Goal: Complete application form

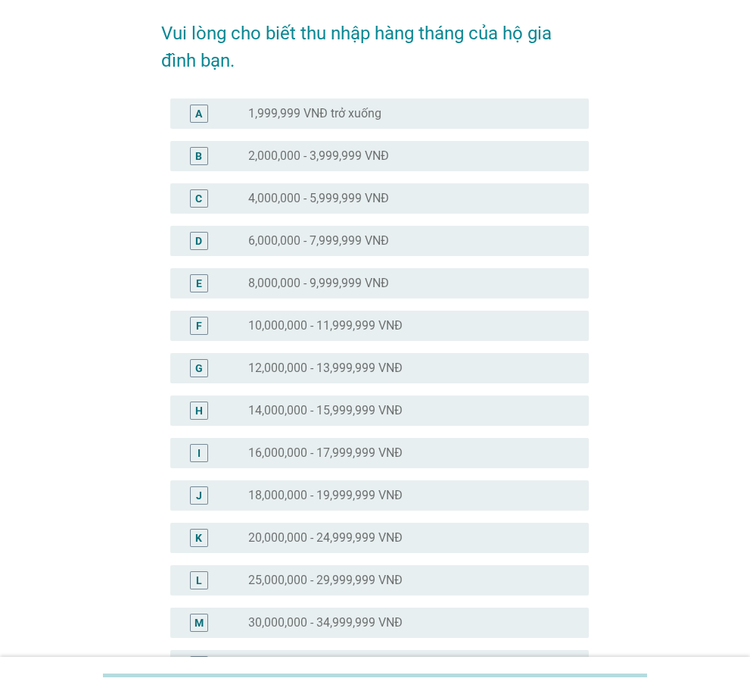
scroll to position [227, 0]
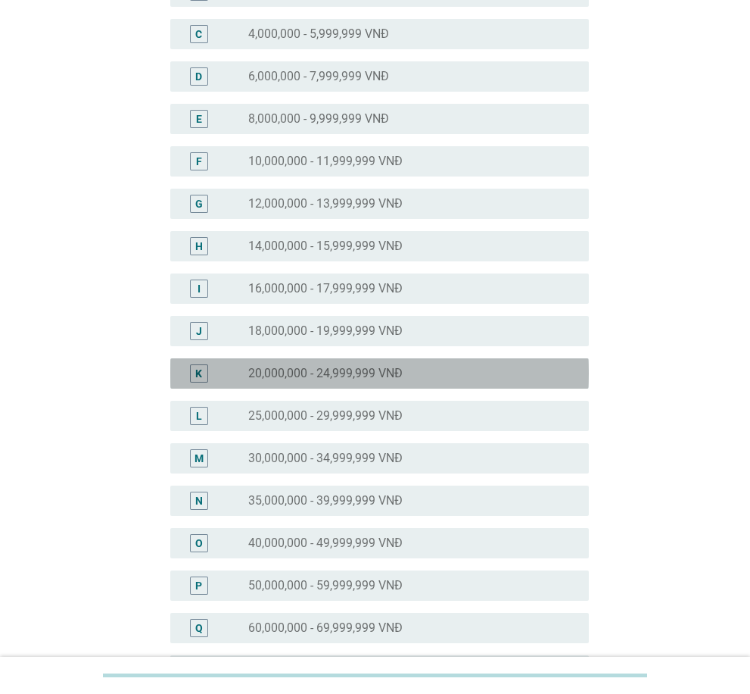
click at [262, 372] on label "20,000,000 - 24,999,999 VNĐ" at bounding box center [325, 373] width 154 height 15
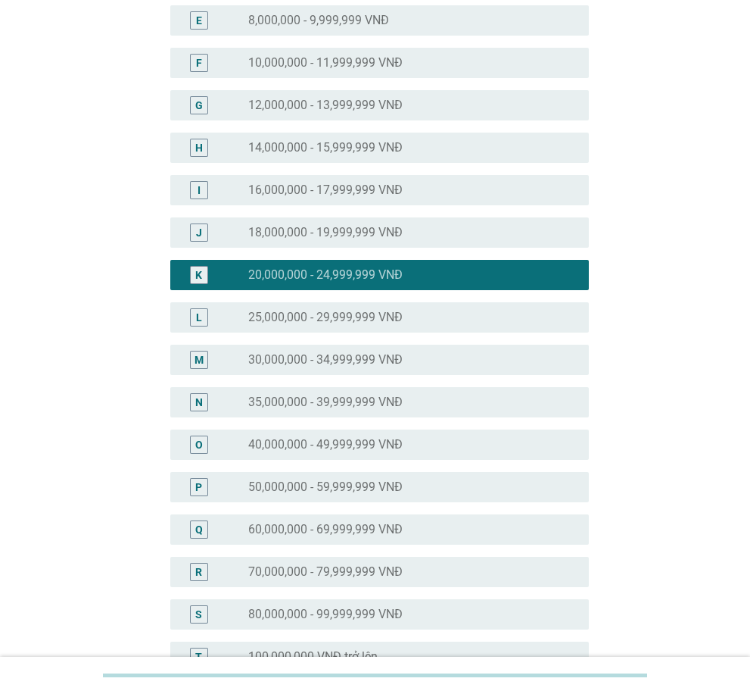
scroll to position [541, 0]
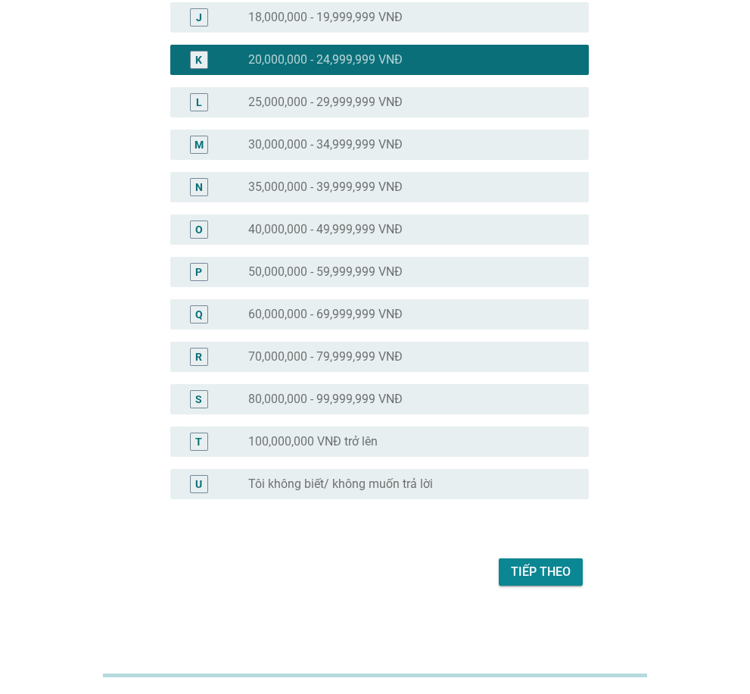
click at [558, 568] on div "Tiếp theo" at bounding box center [541, 572] width 60 height 18
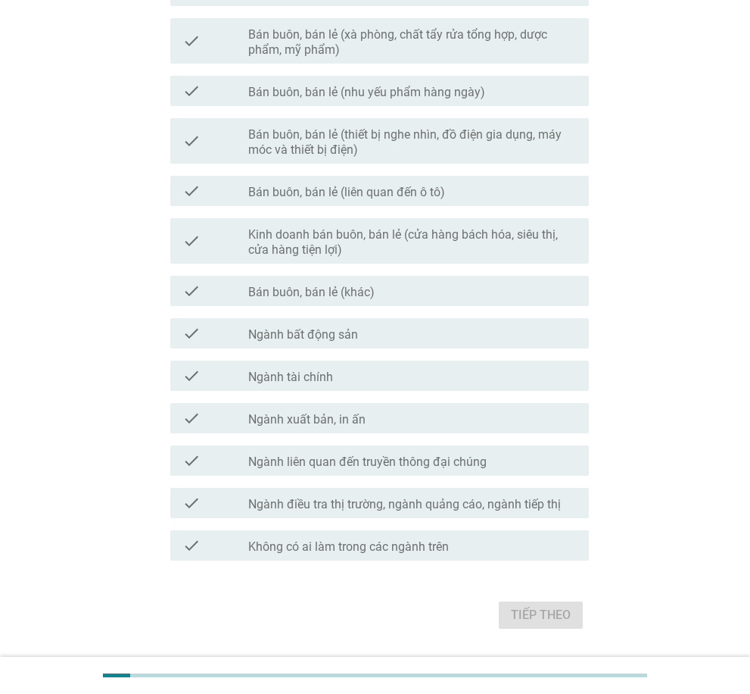
scroll to position [647, 0]
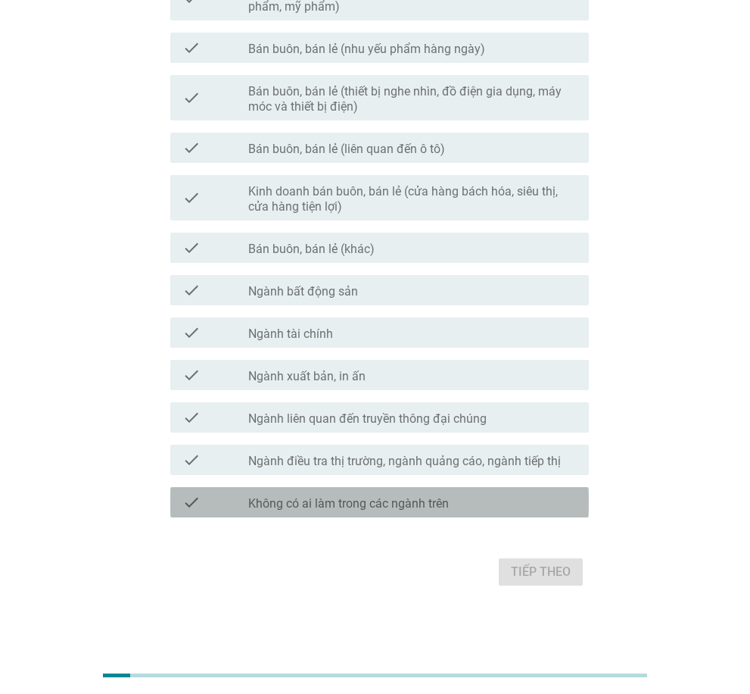
click at [327, 498] on label "Không có ai làm trong các ngành trên" at bounding box center [348, 503] width 201 height 15
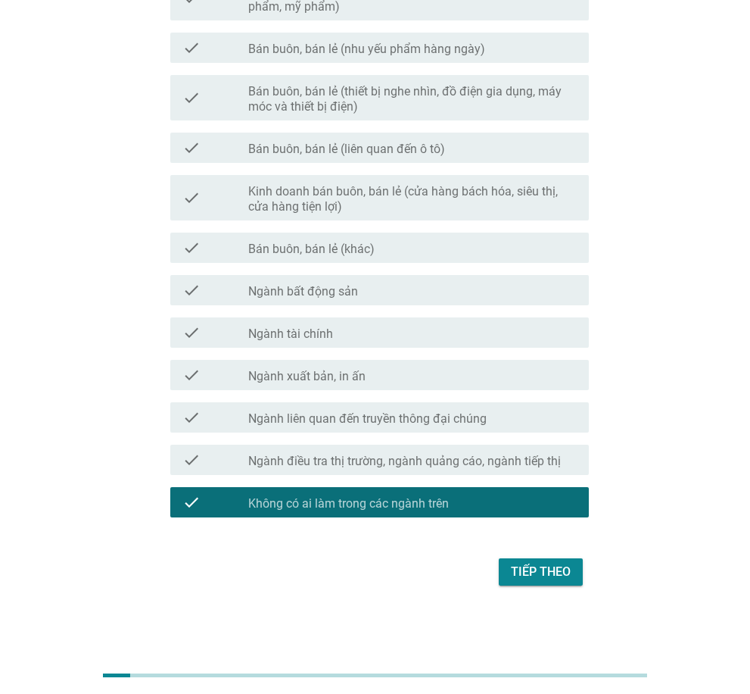
click at [546, 566] on div "Tiếp theo" at bounding box center [541, 572] width 60 height 18
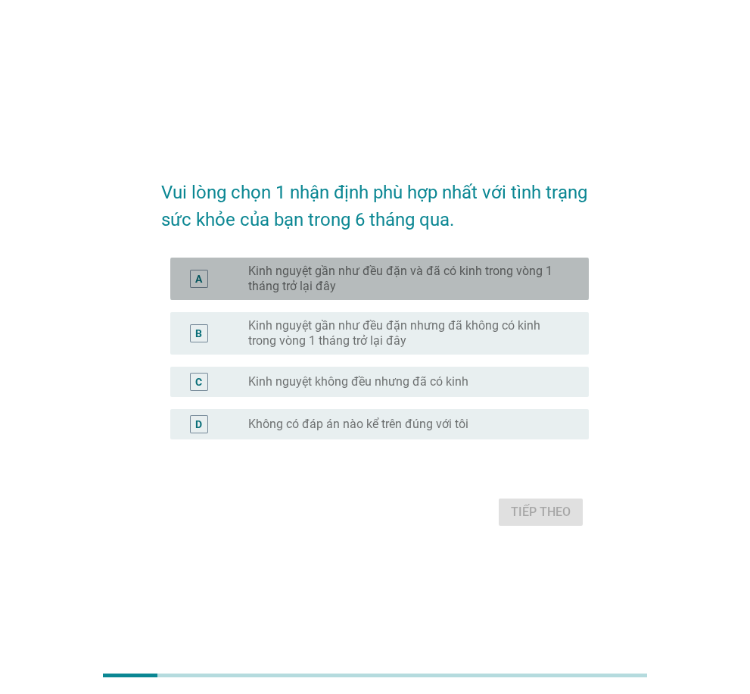
click at [242, 289] on div "A" at bounding box center [216, 279] width 66 height 30
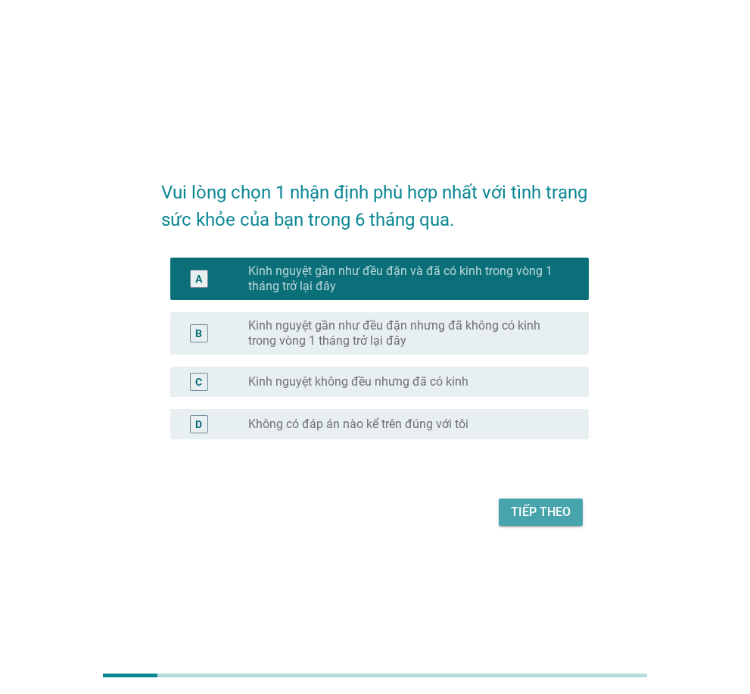
click at [528, 509] on div "Tiếp theo" at bounding box center [541, 512] width 60 height 18
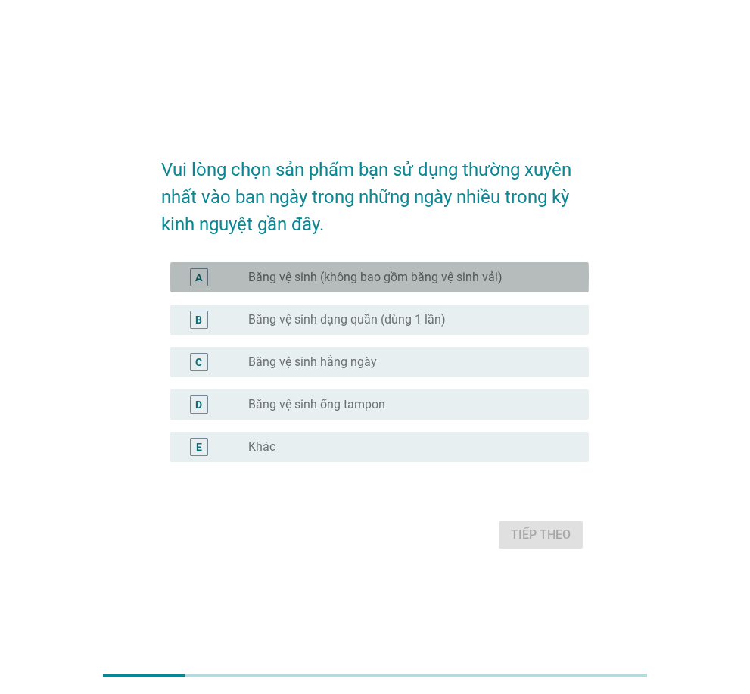
click at [326, 284] on label "Băng vệ sinh (không bao gồm băng vệ sinh vải)" at bounding box center [375, 277] width 254 height 15
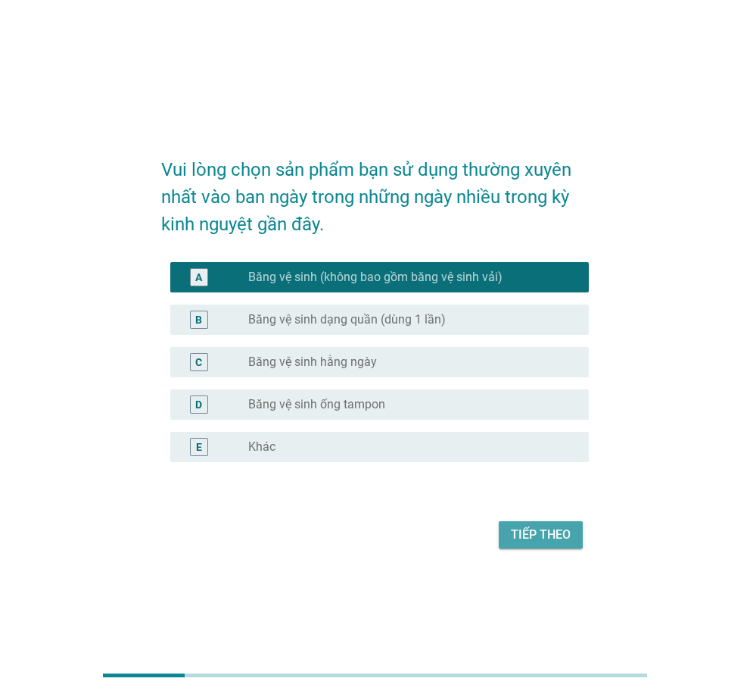
click at [551, 527] on div "Tiếp theo" at bounding box center [541, 535] width 60 height 18
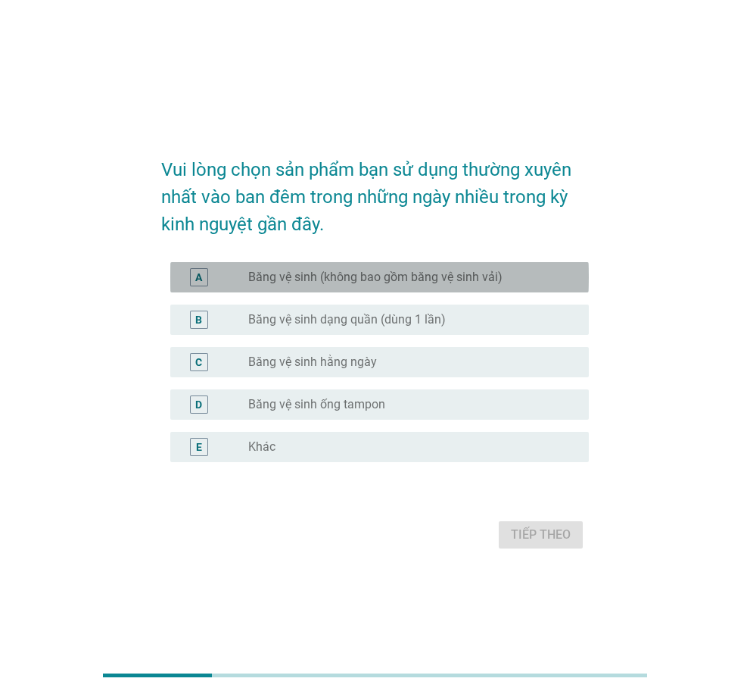
click at [266, 282] on label "Băng vệ sinh (không bao gồm băng vệ sinh vải)" at bounding box center [375, 277] width 254 height 15
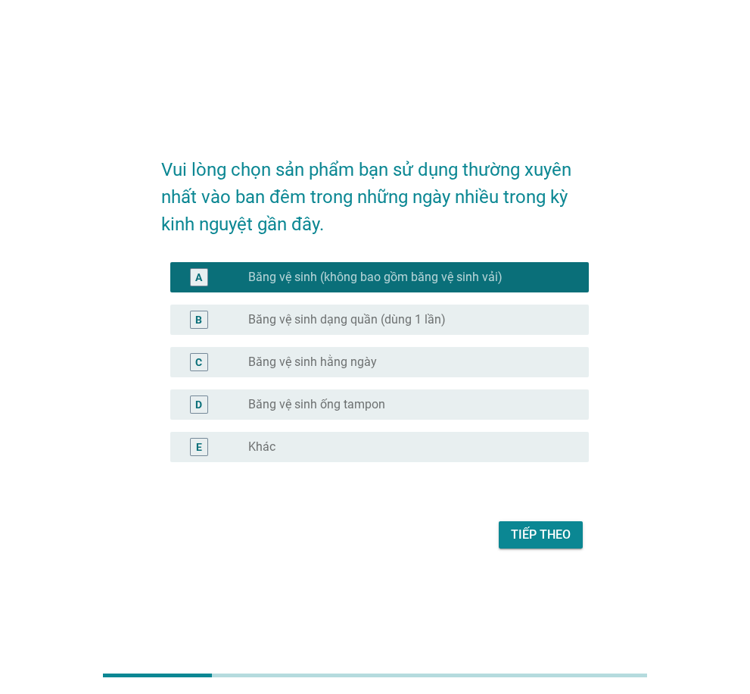
click at [523, 538] on div "Tiếp theo" at bounding box center [541, 535] width 60 height 18
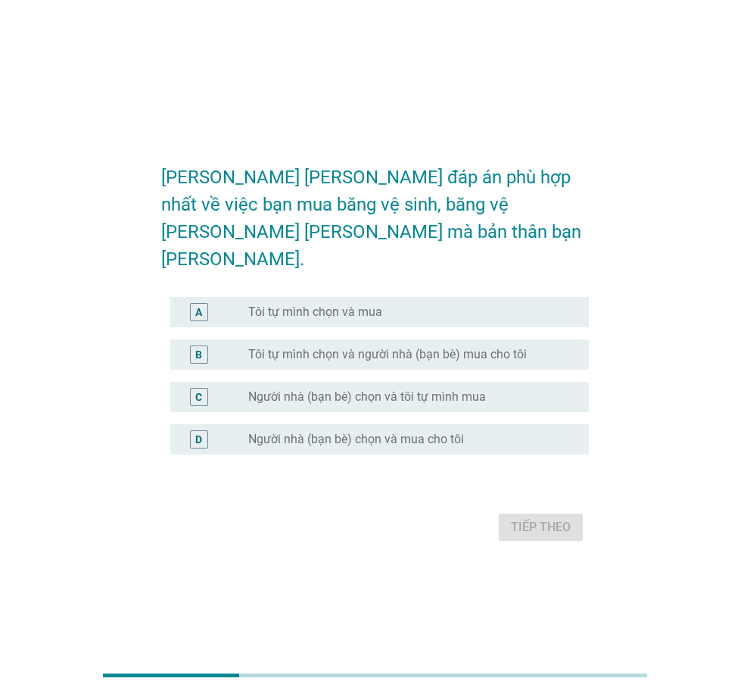
click at [248, 307] on div "A radio_button_unchecked Tôi tự mình chọn và mua" at bounding box center [379, 312] width 419 height 30
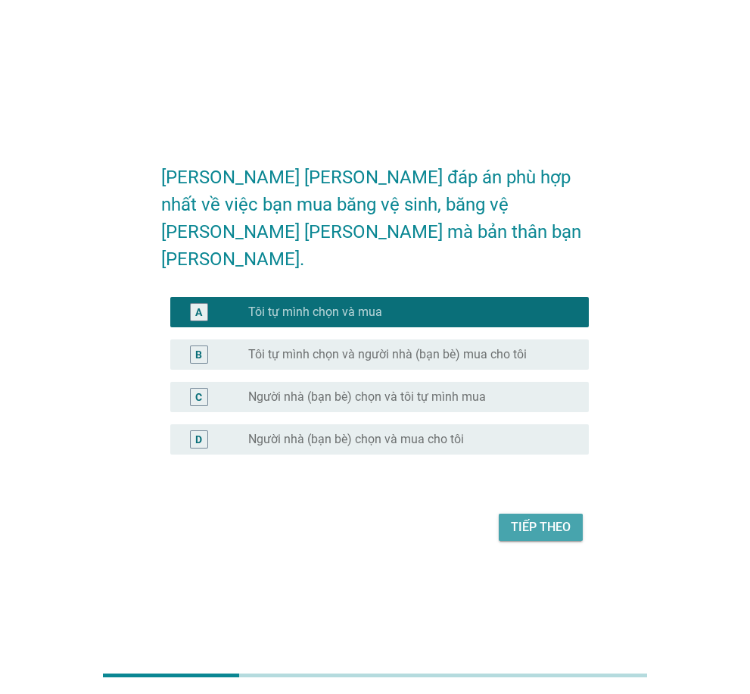
click at [516, 518] on div "Tiếp theo" at bounding box center [541, 527] width 60 height 18
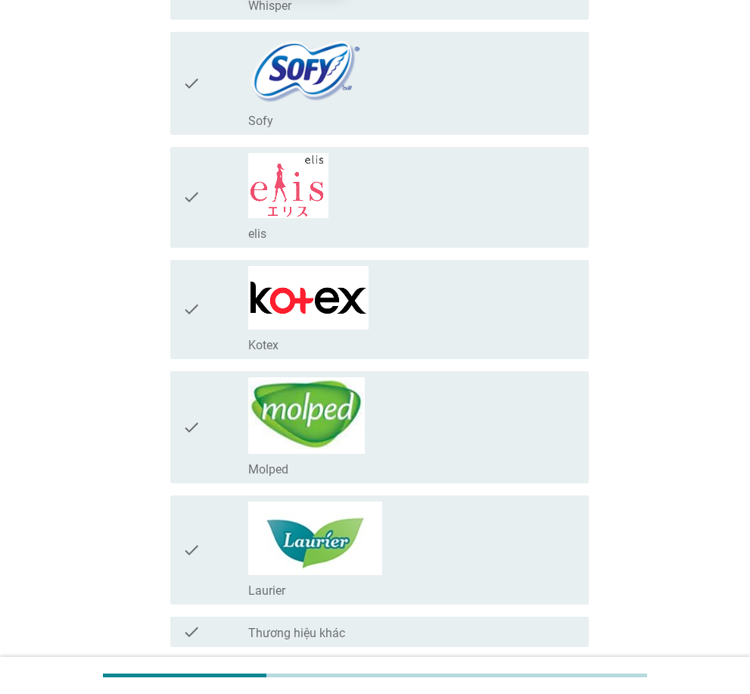
scroll to position [530, 0]
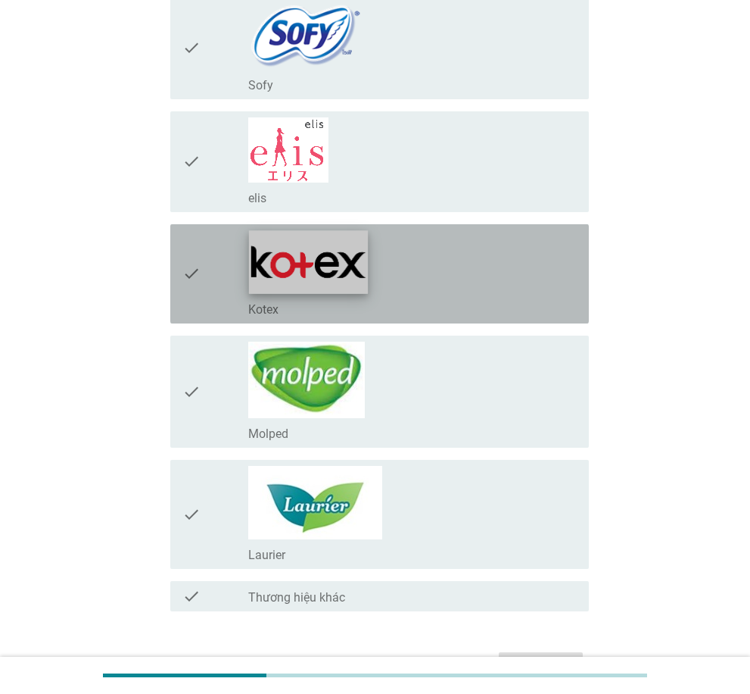
click at [289, 291] on img at bounding box center [308, 261] width 119 height 63
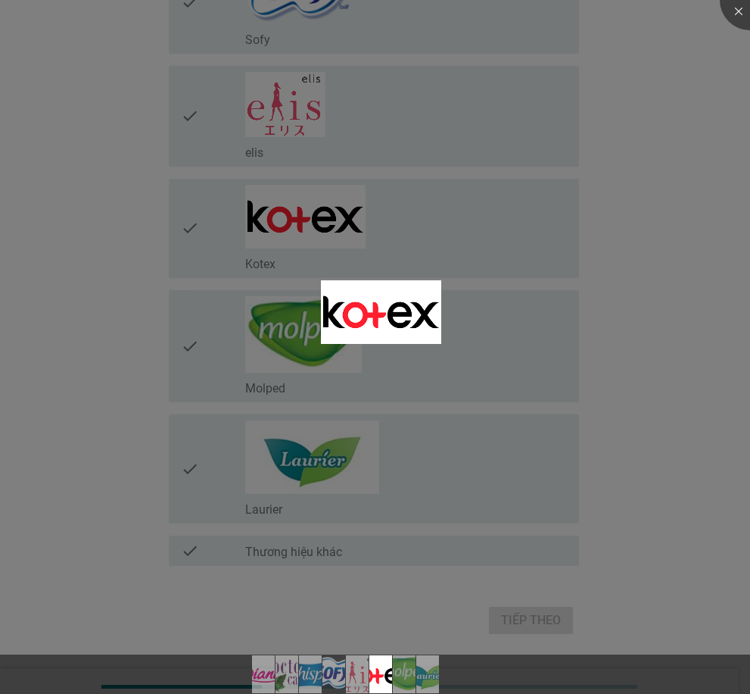
scroll to position [587, 0]
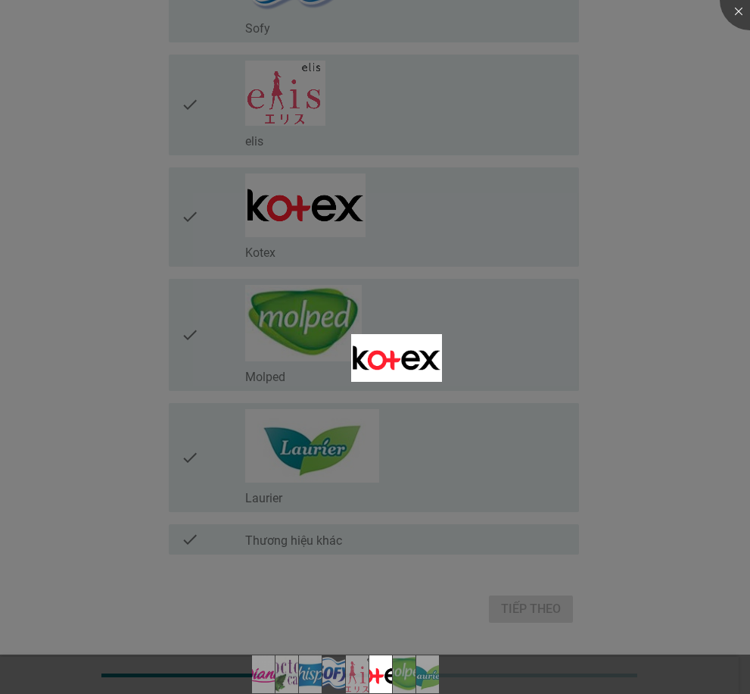
click at [73, 375] on div at bounding box center [375, 347] width 750 height 694
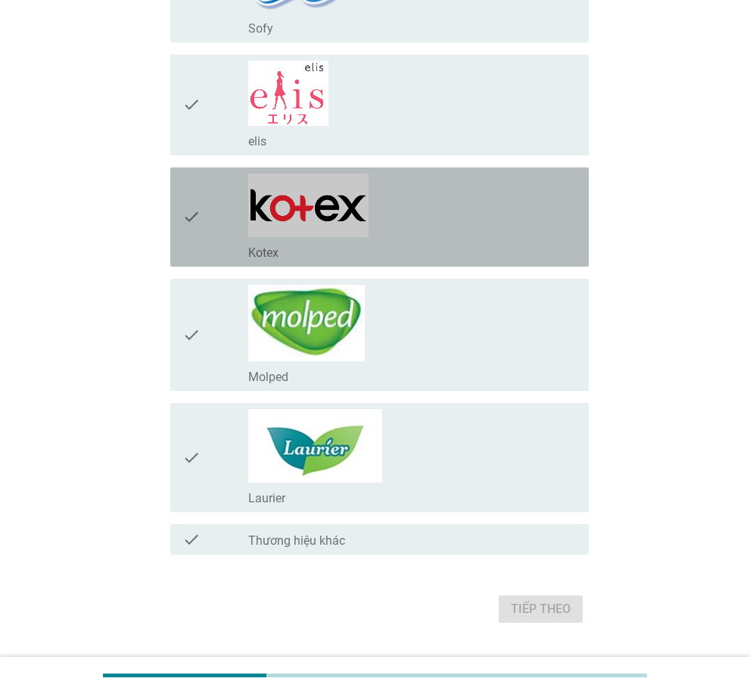
click at [199, 243] on icon "check" at bounding box center [192, 216] width 18 height 87
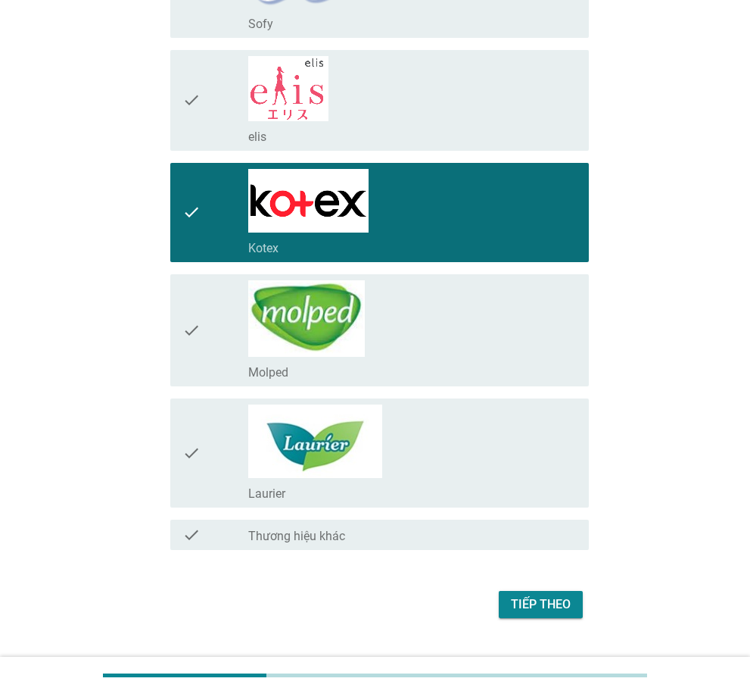
scroll to position [624, 0]
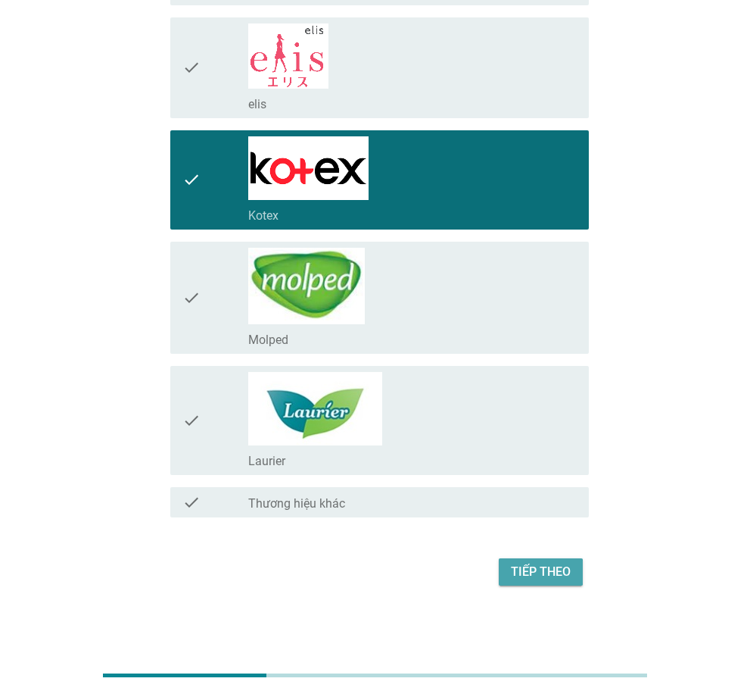
click at [554, 571] on div "Tiếp theo" at bounding box center [541, 572] width 60 height 18
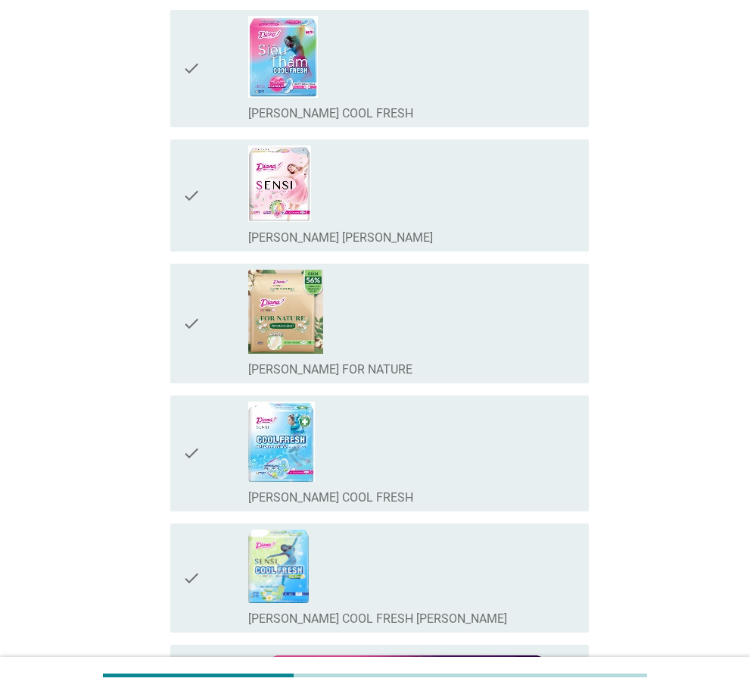
scroll to position [681, 0]
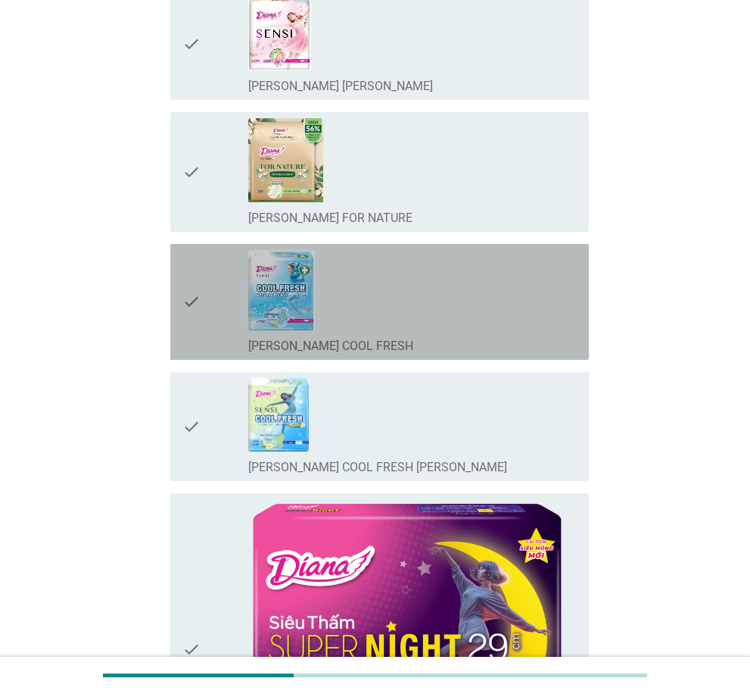
click at [190, 320] on icon "check" at bounding box center [192, 302] width 18 height 104
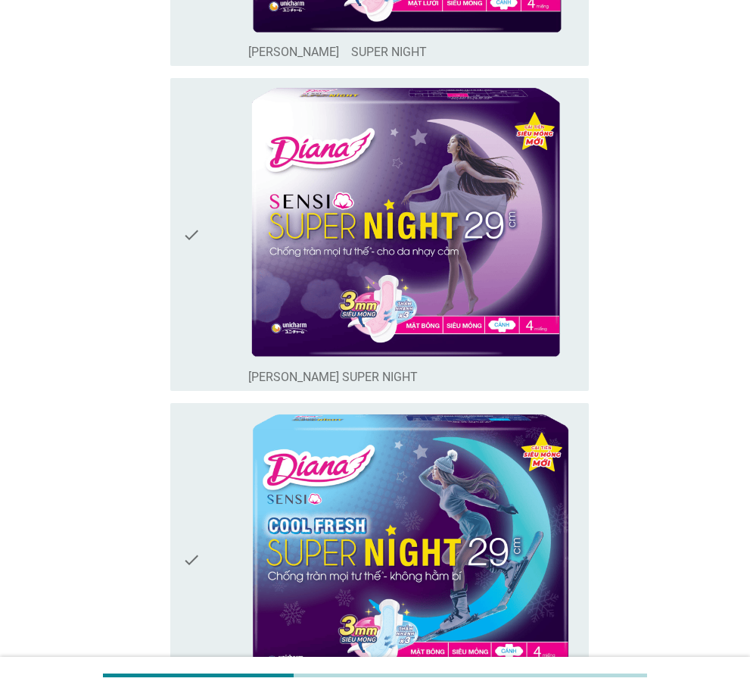
scroll to position [757, 0]
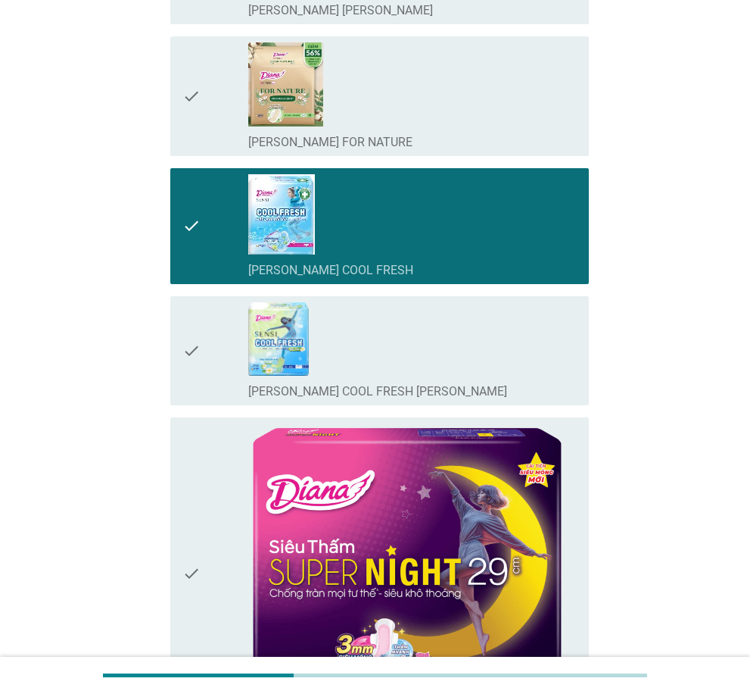
click at [196, 262] on icon "check" at bounding box center [192, 226] width 18 height 104
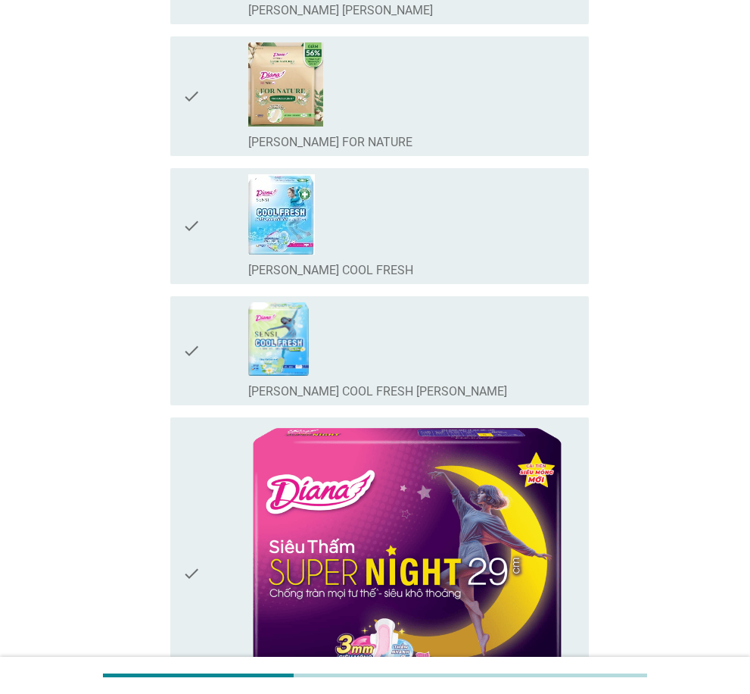
click at [196, 262] on icon "check" at bounding box center [192, 226] width 18 height 104
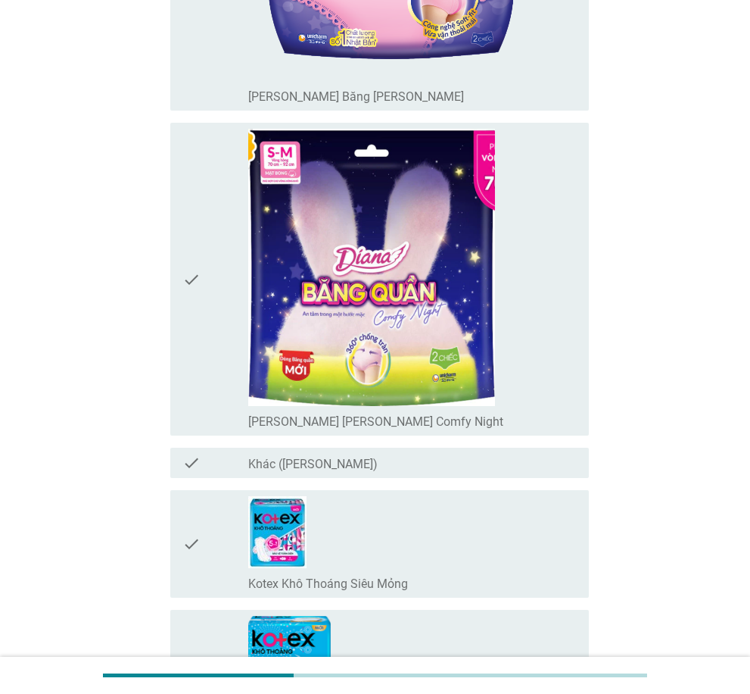
scroll to position [2953, 0]
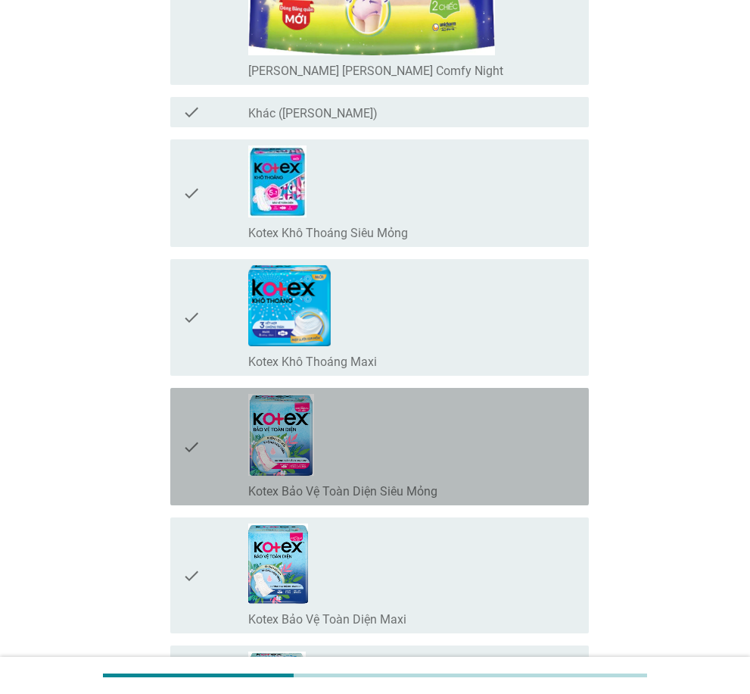
click at [197, 427] on icon "check" at bounding box center [192, 446] width 18 height 105
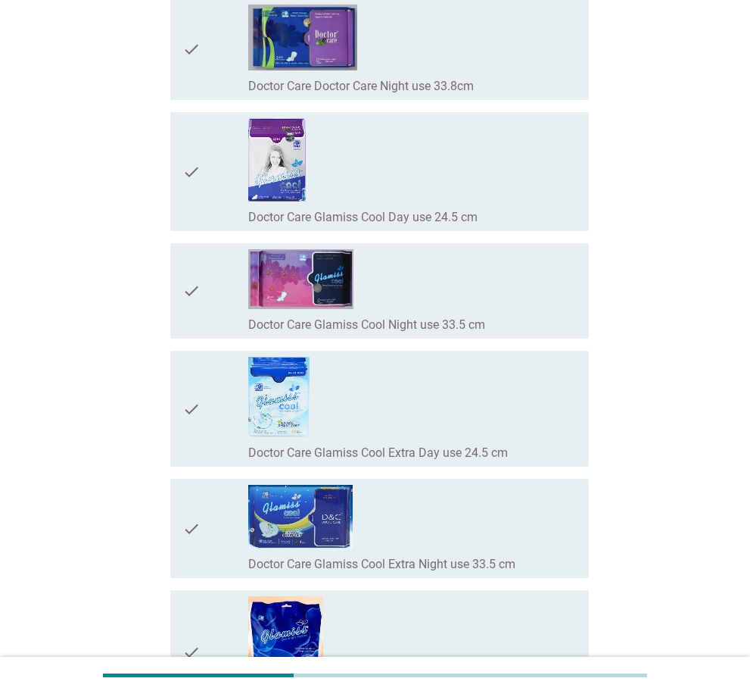
scroll to position [13722, 0]
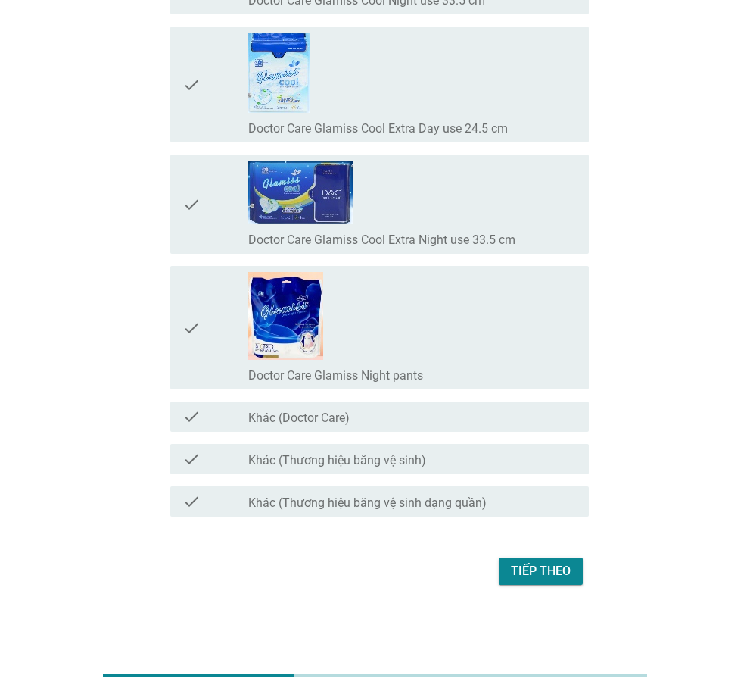
click at [557, 579] on div "Tiếp theo" at bounding box center [541, 571] width 60 height 18
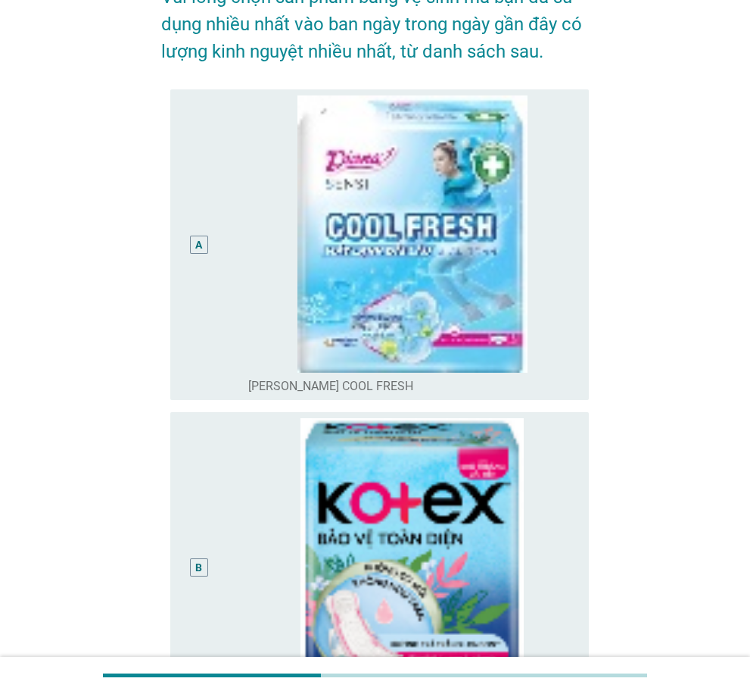
scroll to position [303, 0]
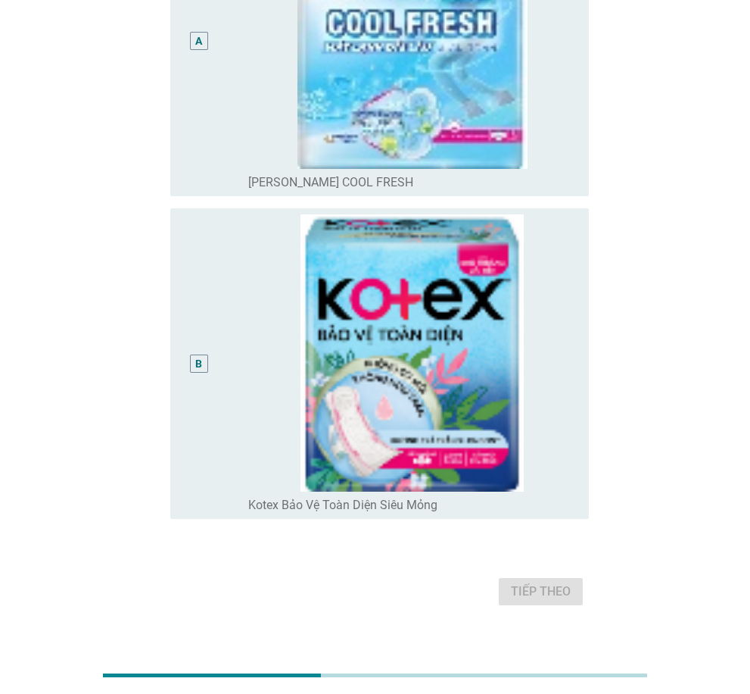
click at [204, 403] on div "B" at bounding box center [199, 363] width 33 height 298
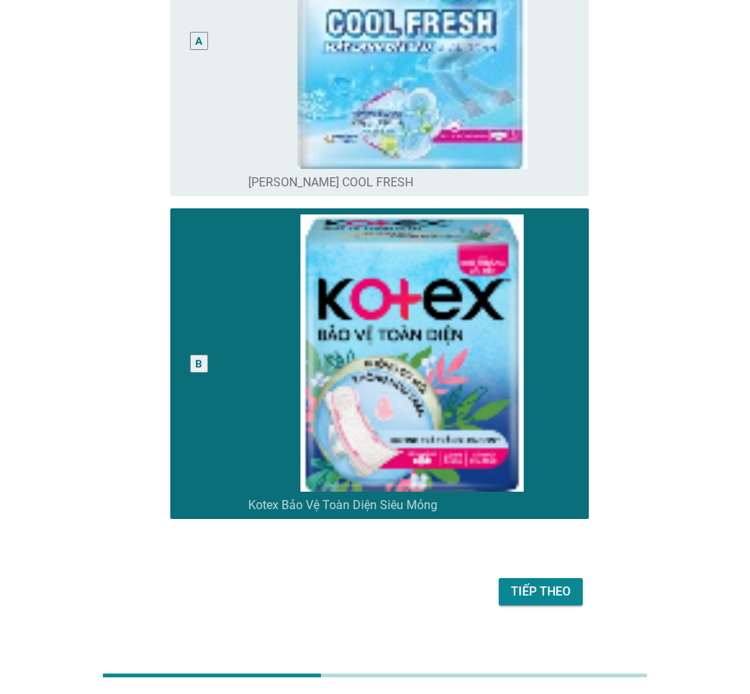
click at [529, 599] on div "Tiếp theo" at bounding box center [541, 591] width 60 height 18
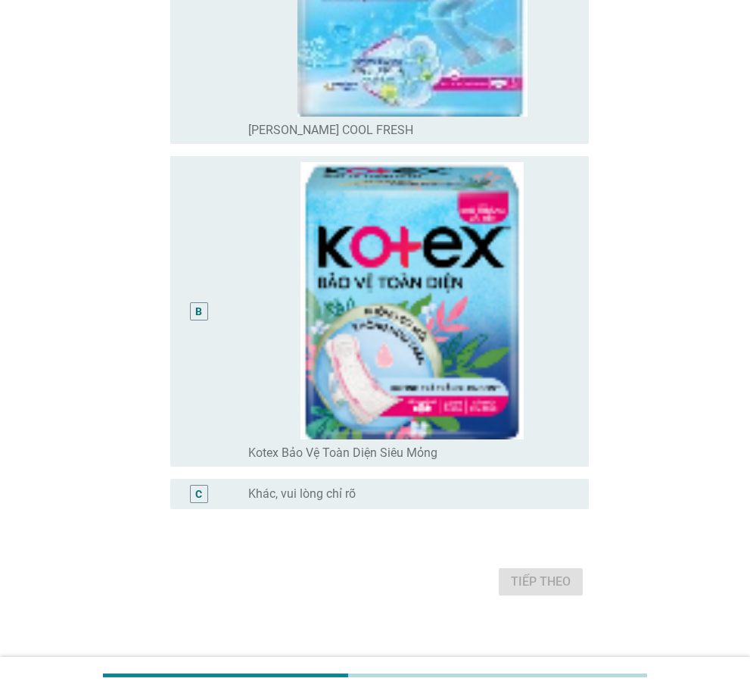
scroll to position [366, 0]
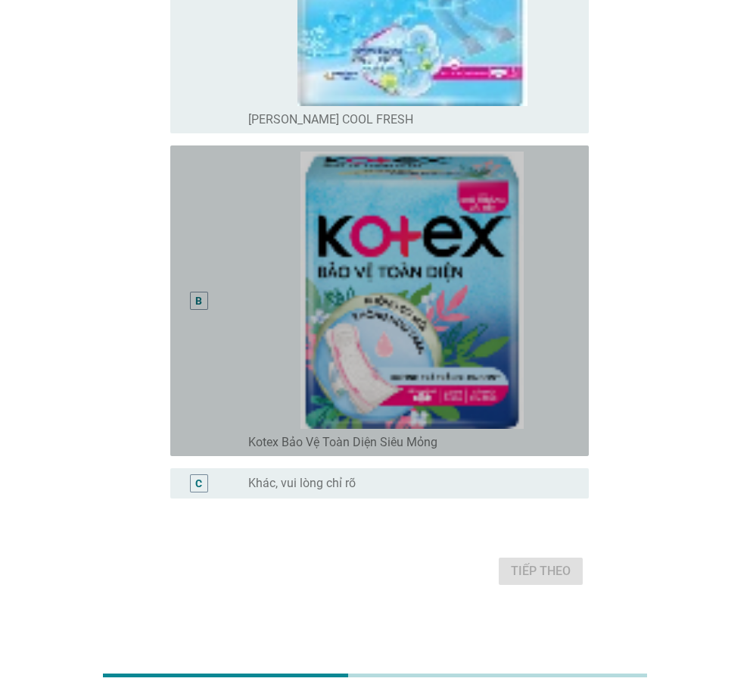
click at [204, 410] on div "B" at bounding box center [199, 300] width 33 height 298
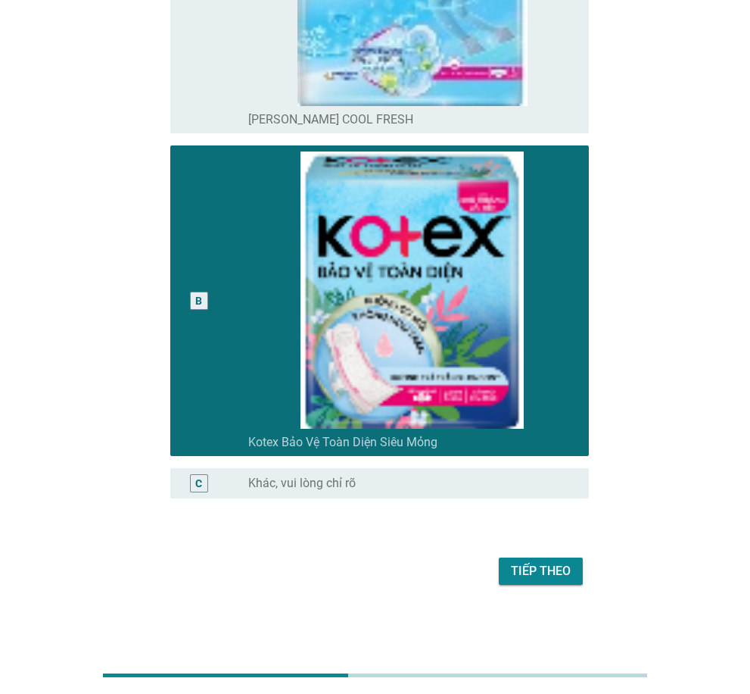
click at [562, 573] on div "Tiếp theo" at bounding box center [541, 571] width 60 height 18
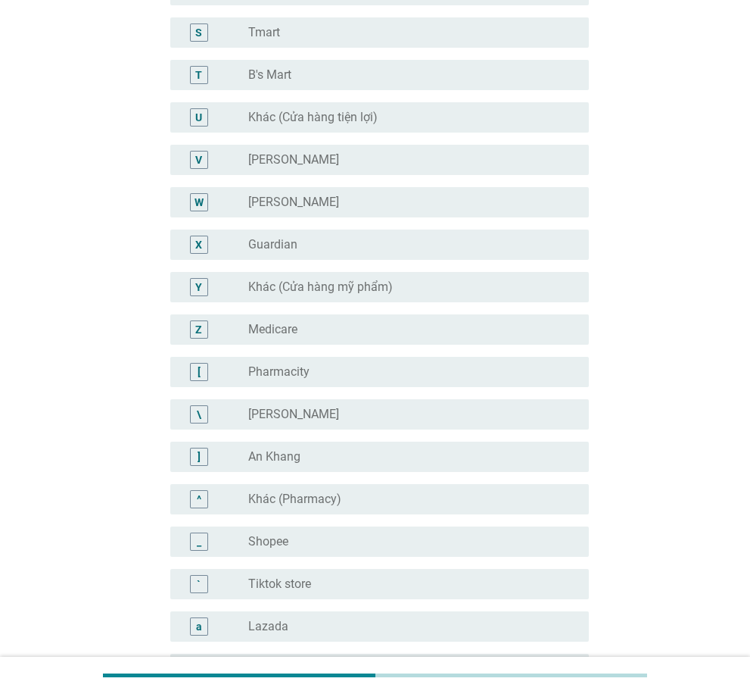
scroll to position [909, 0]
click at [217, 367] on div "[" at bounding box center [216, 370] width 66 height 18
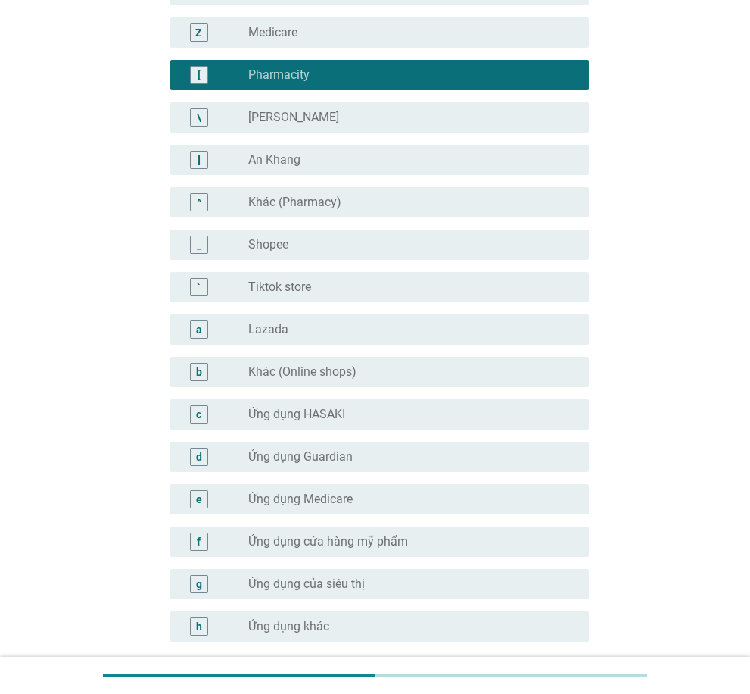
scroll to position [1346, 0]
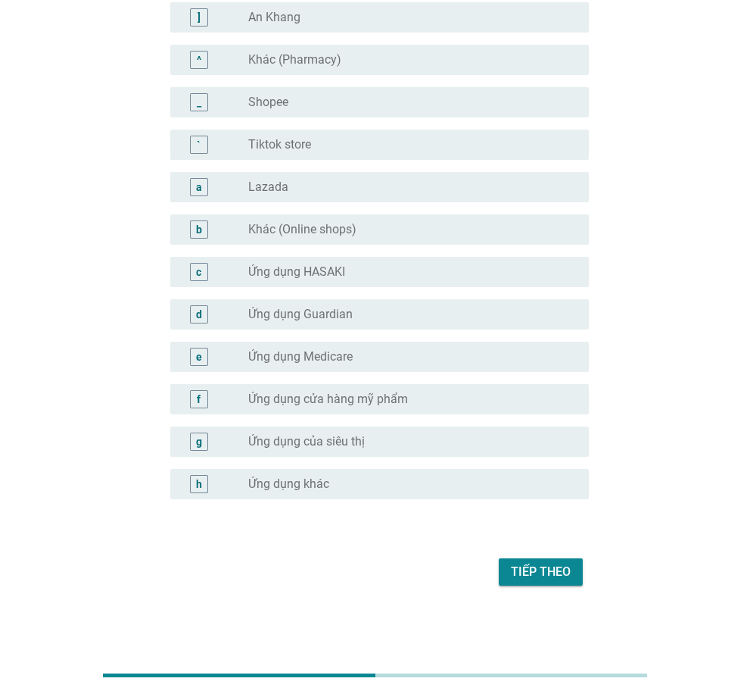
click at [544, 569] on div "Tiếp theo" at bounding box center [541, 572] width 60 height 18
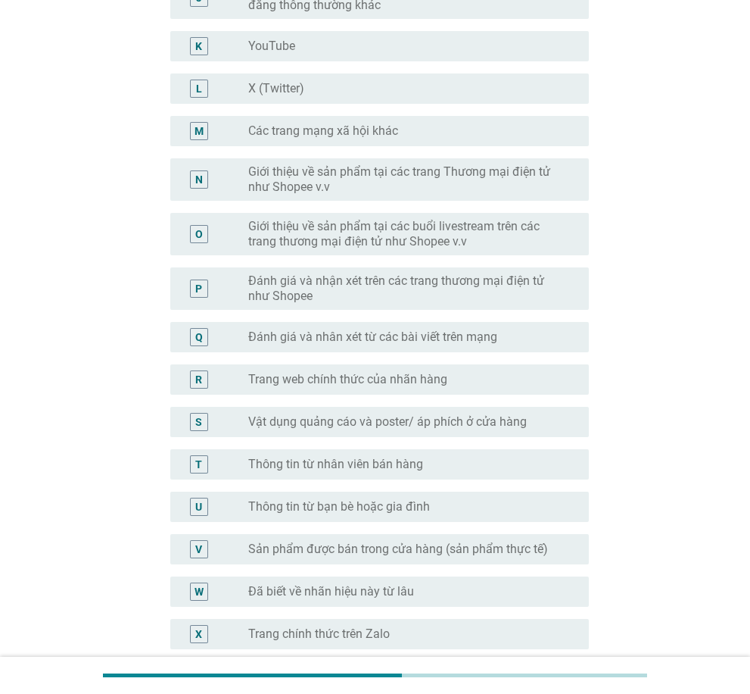
scroll to position [833, 0]
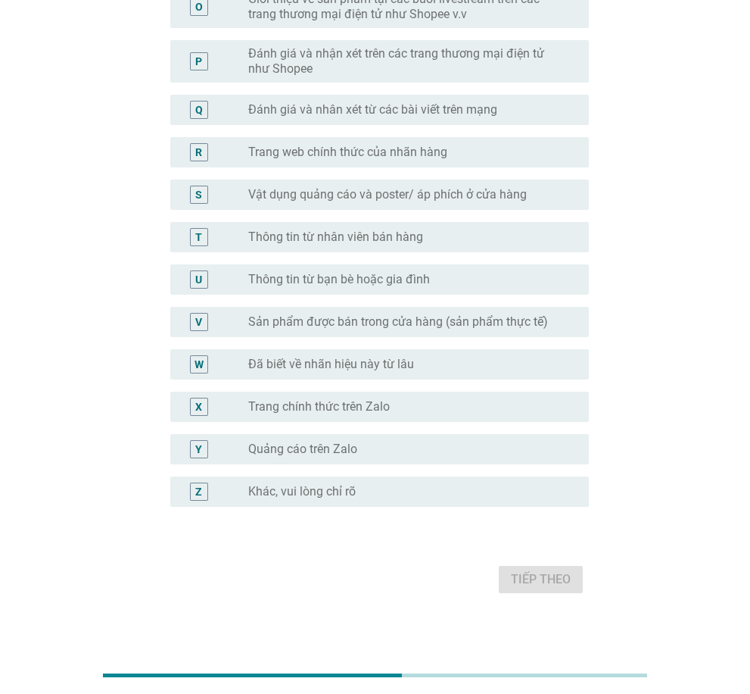
click at [242, 495] on div "Z" at bounding box center [216, 491] width 66 height 18
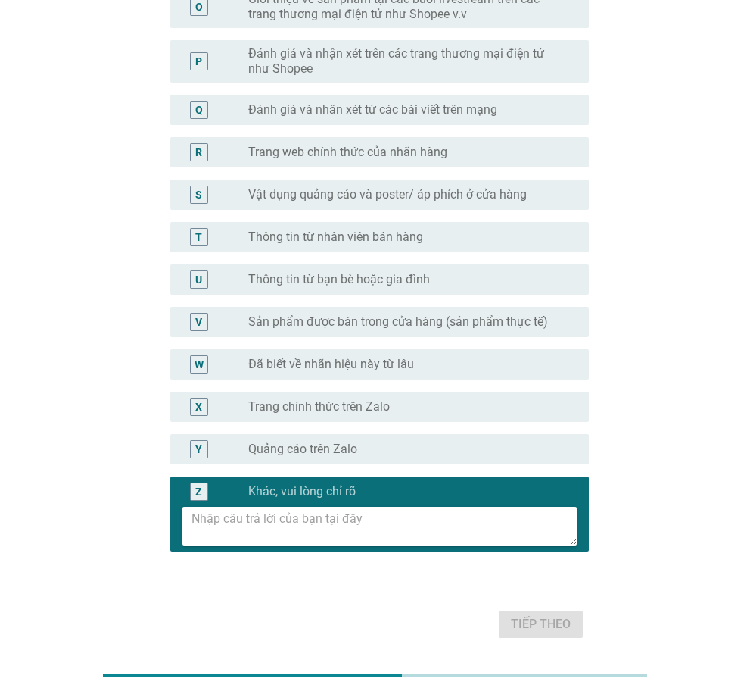
click at [445, 535] on textarea at bounding box center [384, 526] width 385 height 39
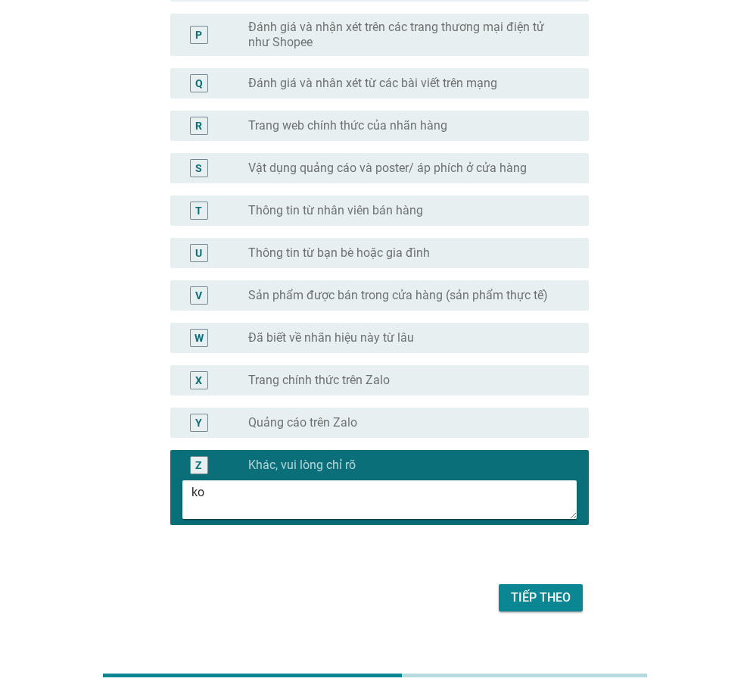
scroll to position [885, 0]
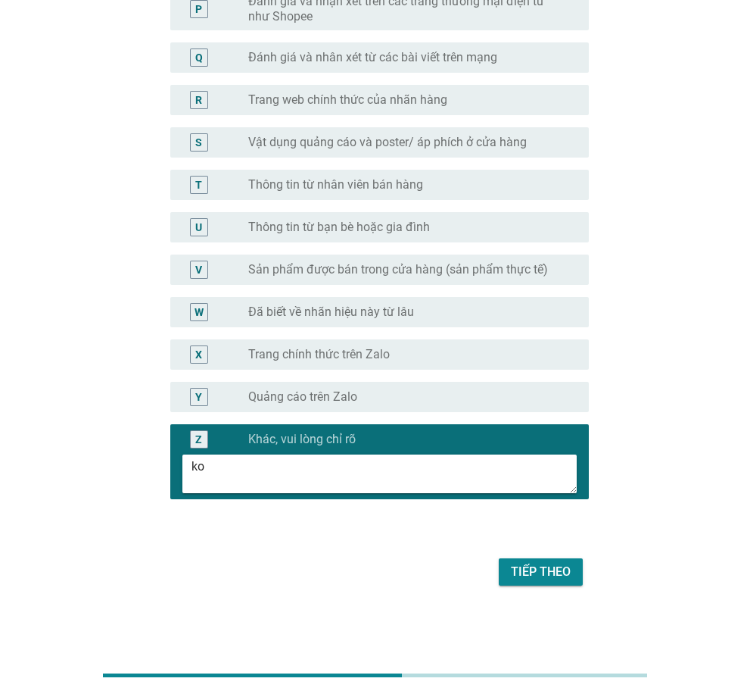
type textarea "ko"
click at [515, 570] on div "Tiếp theo" at bounding box center [541, 572] width 60 height 18
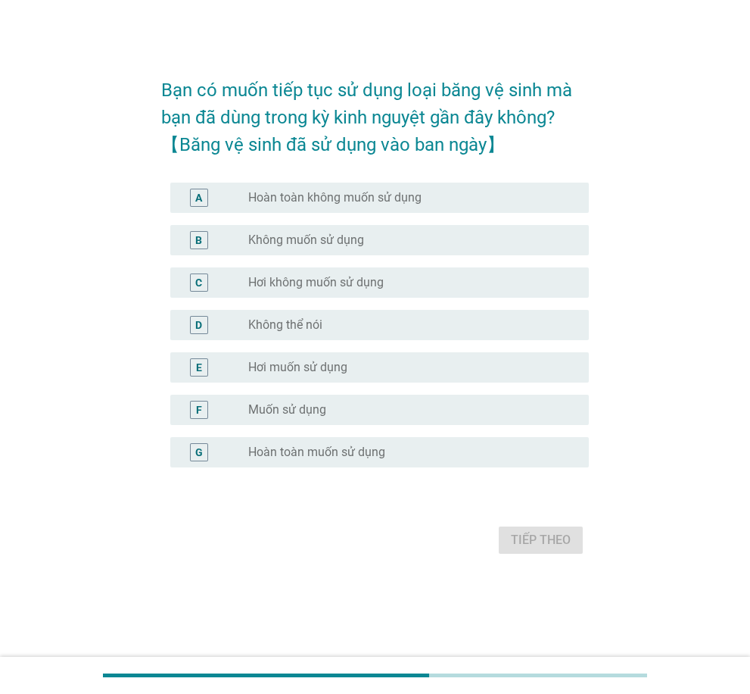
scroll to position [0, 0]
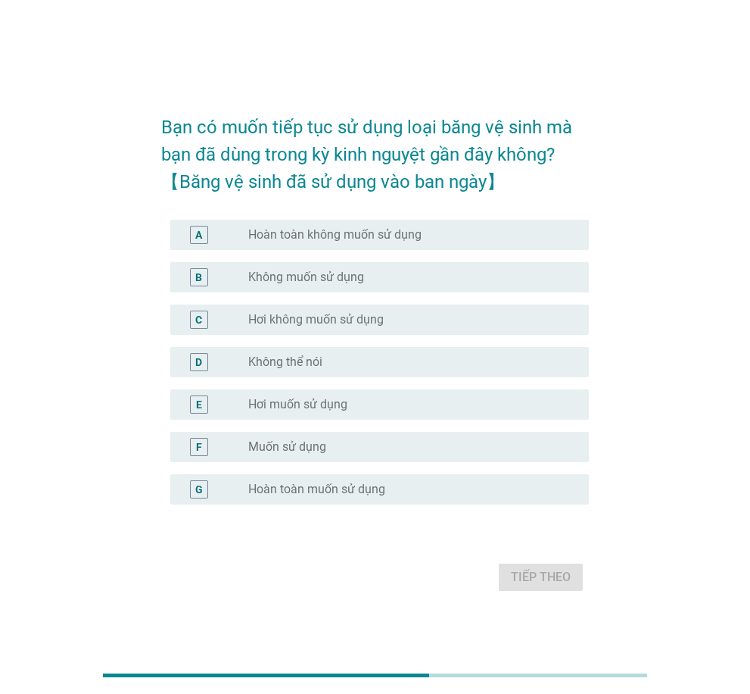
click at [265, 365] on label "Không thể nói" at bounding box center [285, 361] width 74 height 15
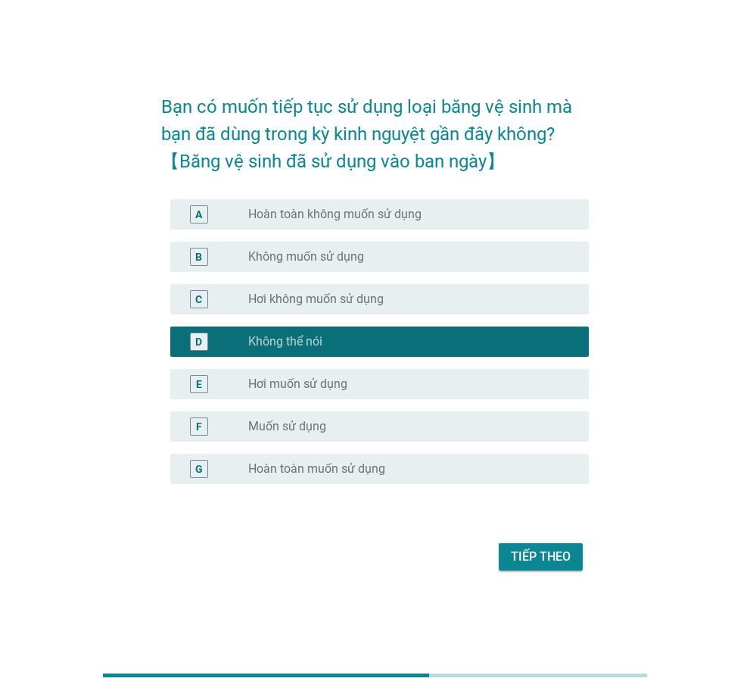
scroll to position [37, 0]
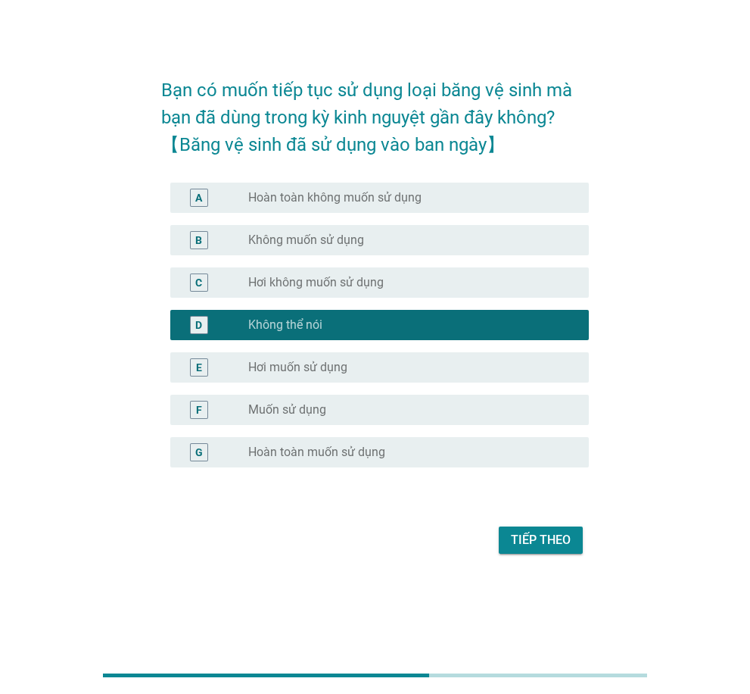
click at [516, 540] on div "Tiếp theo" at bounding box center [541, 540] width 60 height 18
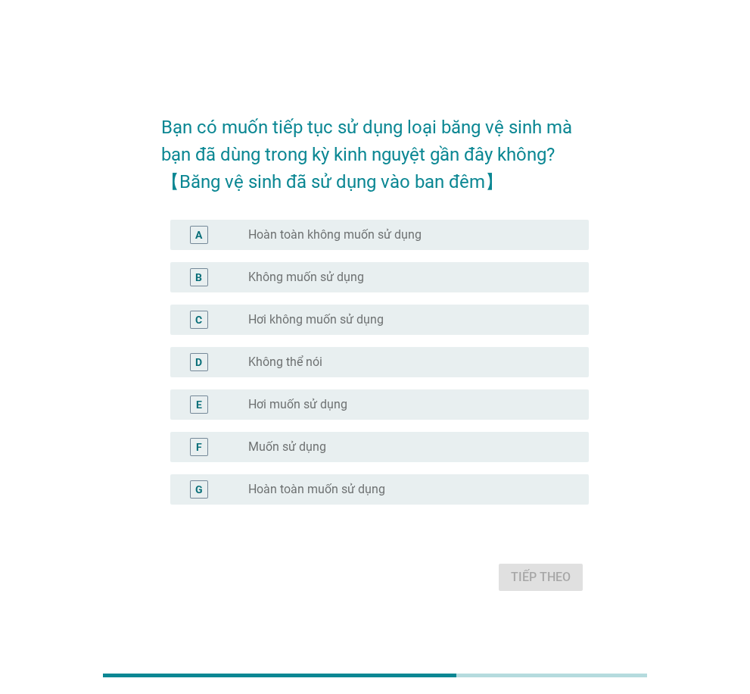
click at [252, 363] on label "Không thể nói" at bounding box center [285, 361] width 74 height 15
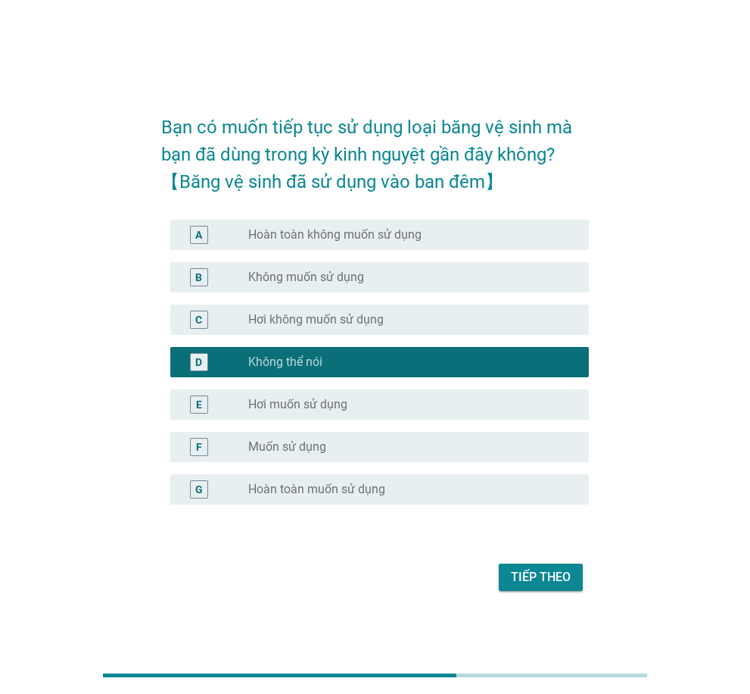
click at [557, 574] on div "Tiếp theo" at bounding box center [541, 577] width 60 height 18
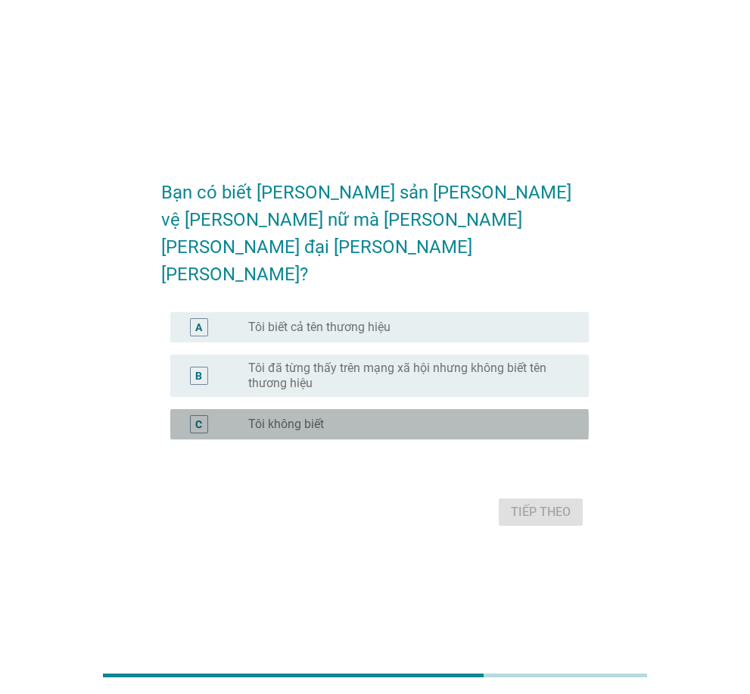
drag, startPoint x: 318, startPoint y: 394, endPoint x: 470, endPoint y: 428, distance: 155.2
click at [326, 417] on div "radio_button_unchecked Tôi không biết" at bounding box center [406, 424] width 317 height 15
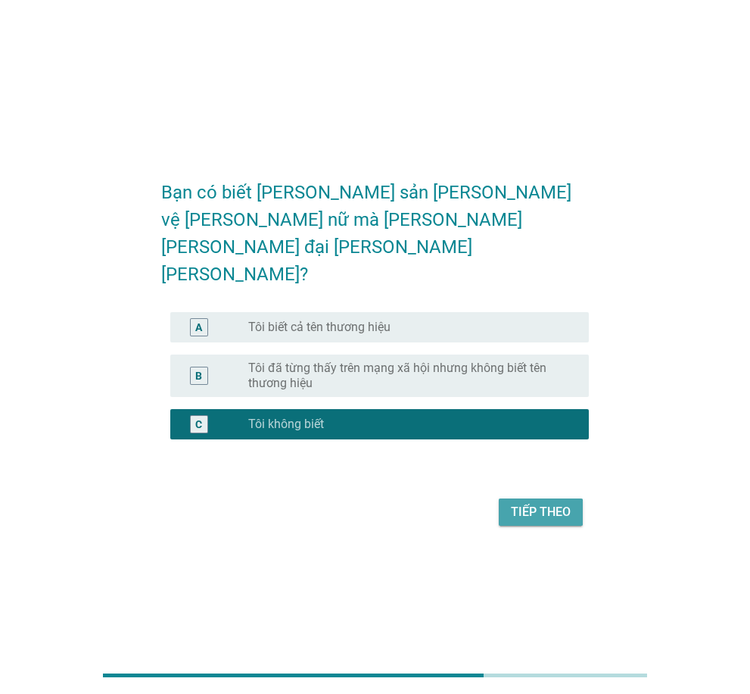
click at [563, 503] on div "Tiếp theo" at bounding box center [541, 512] width 60 height 18
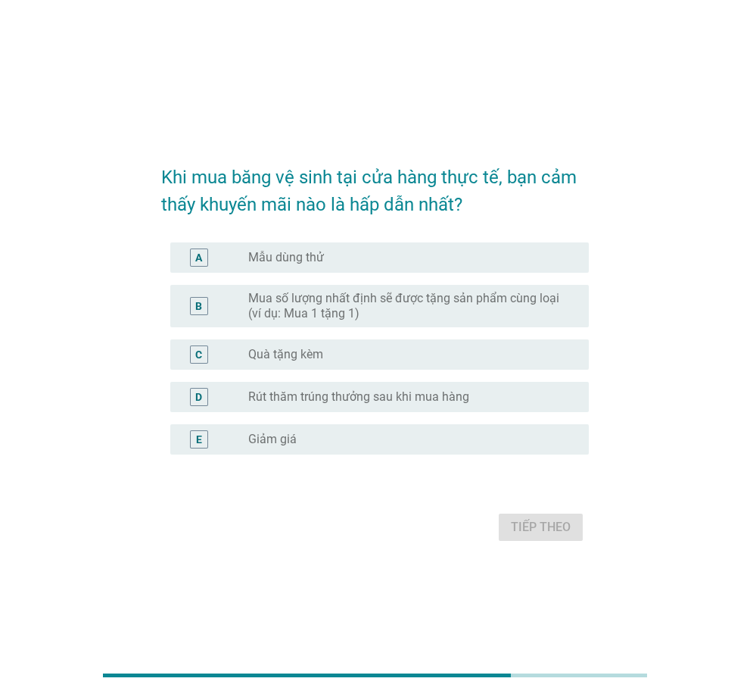
drag, startPoint x: 276, startPoint y: 435, endPoint x: 310, endPoint y: 440, distance: 34.4
click at [276, 435] on label "Giảm giá" at bounding box center [272, 439] width 48 height 15
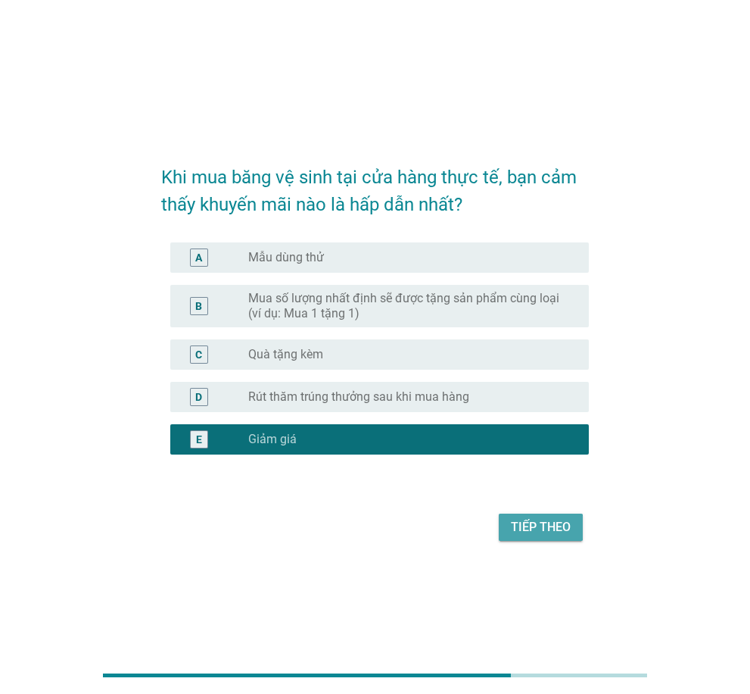
click at [527, 520] on div "Tiếp theo" at bounding box center [541, 527] width 60 height 18
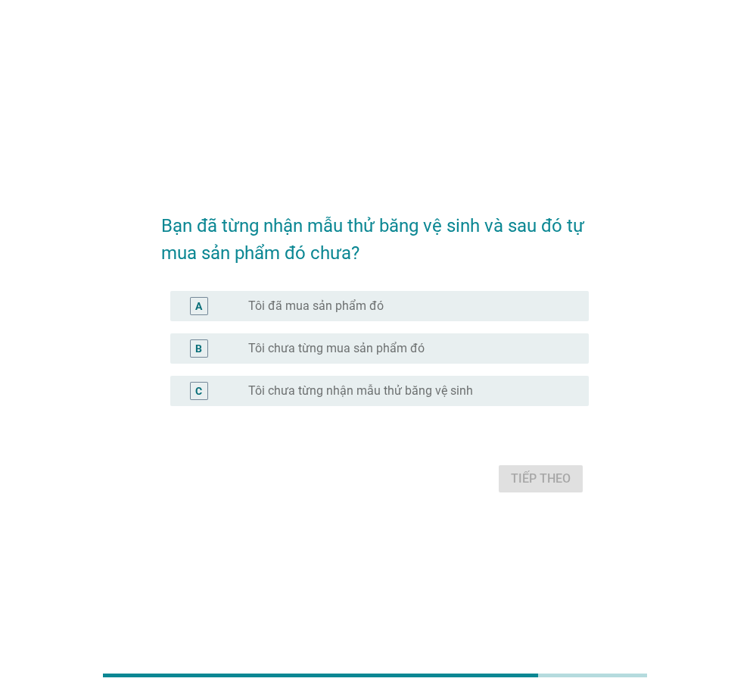
click at [317, 385] on label "Tôi chưa từng nhận mẫu thử băng vệ sinh" at bounding box center [360, 390] width 225 height 15
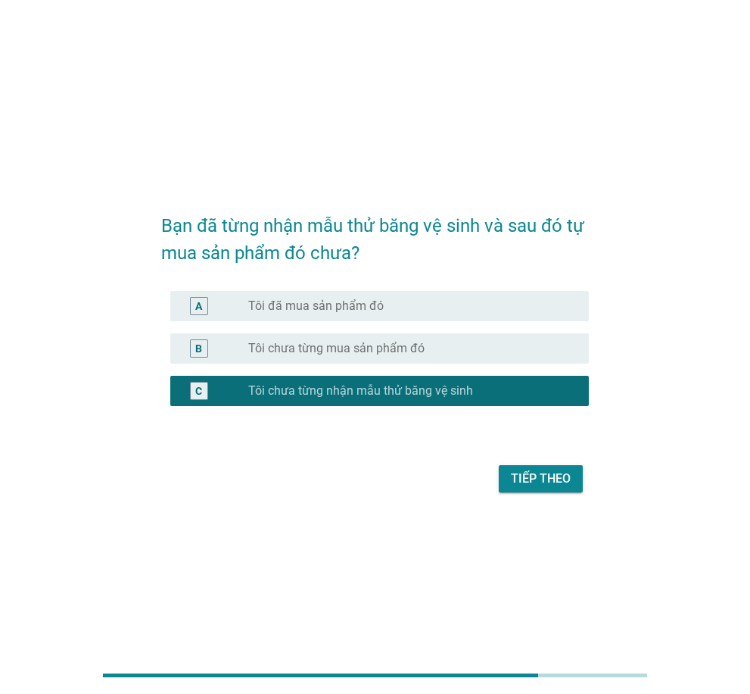
click at [528, 469] on button "Tiếp theo" at bounding box center [541, 478] width 84 height 27
